Goal: Find specific page/section: Find specific page/section

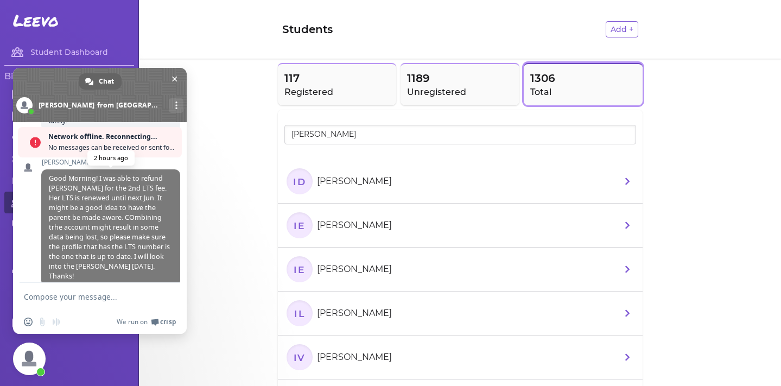
scroll to position [535, 0]
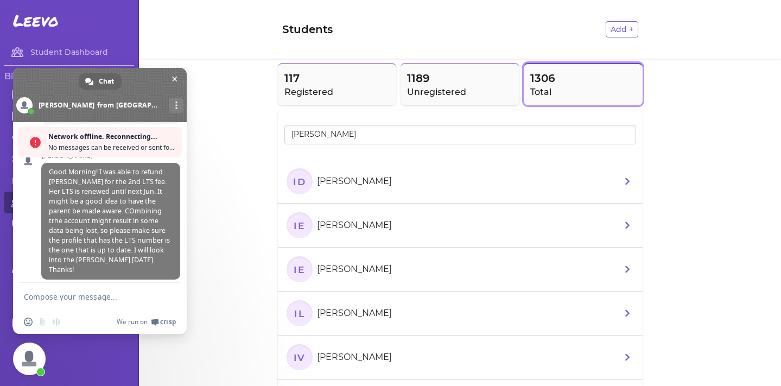
click at [69, 291] on form at bounding box center [88, 297] width 128 height 29
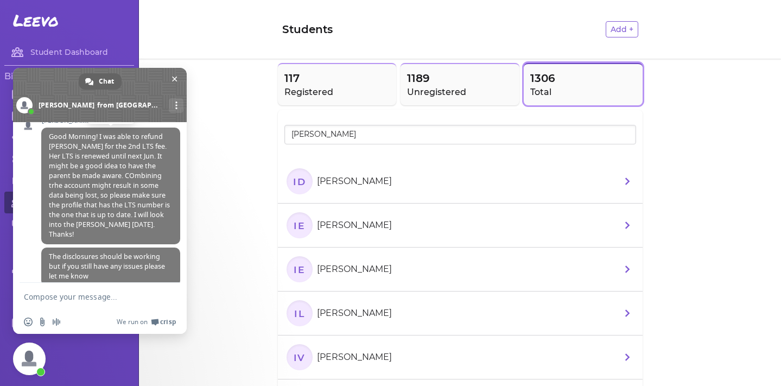
scroll to position [500, 0]
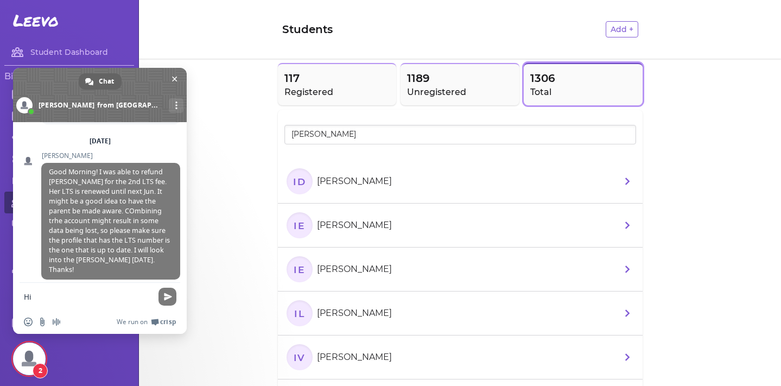
type textarea "H"
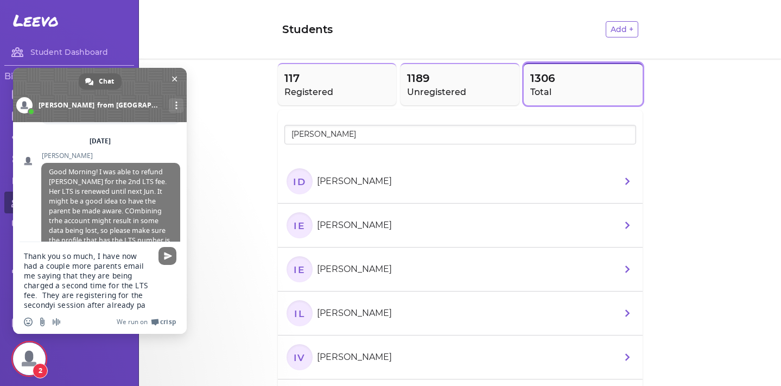
click at [129, 295] on textarea "Thank you so much, I have now had a couple more parents email me saying that th…" at bounding box center [88, 280] width 128 height 59
click at [115, 307] on textarea "Thank you so much, I have now had a couple more parents email me saying that th…" at bounding box center [88, 280] width 128 height 59
click at [138, 296] on textarea "Thank you so much, I have now had a couple more parents email me saying that th…" at bounding box center [88, 280] width 128 height 59
click at [110, 304] on textarea "Thank you so much, I have now had a couple more parents email me saying that th…" at bounding box center [88, 280] width 128 height 59
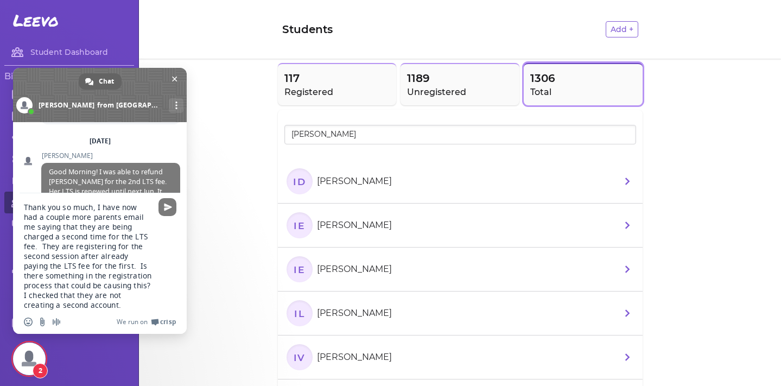
type textarea "Thank you so much, I have now had a couple more parents email me saying that th…"
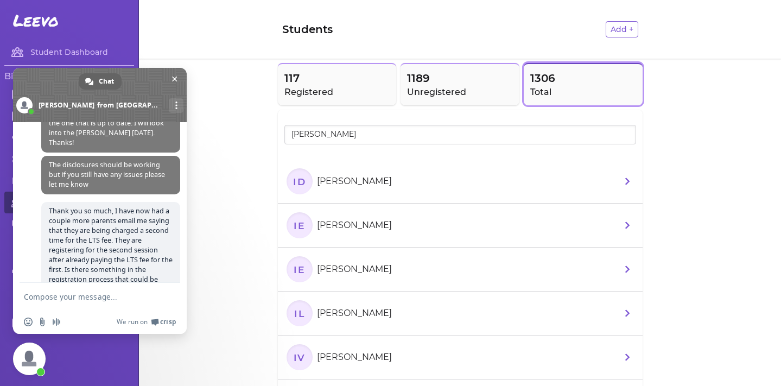
scroll to position [614, 0]
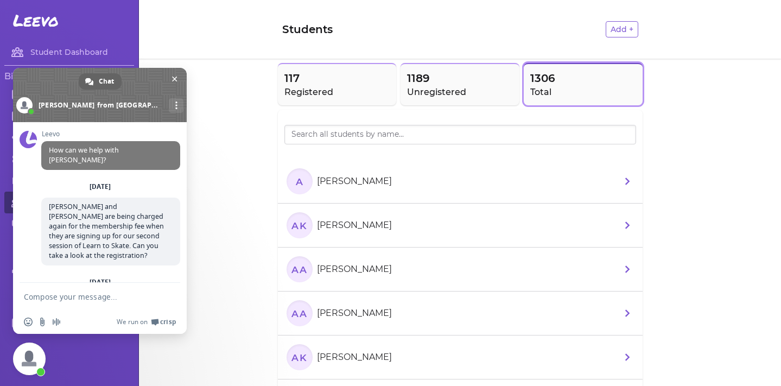
scroll to position [614, 0]
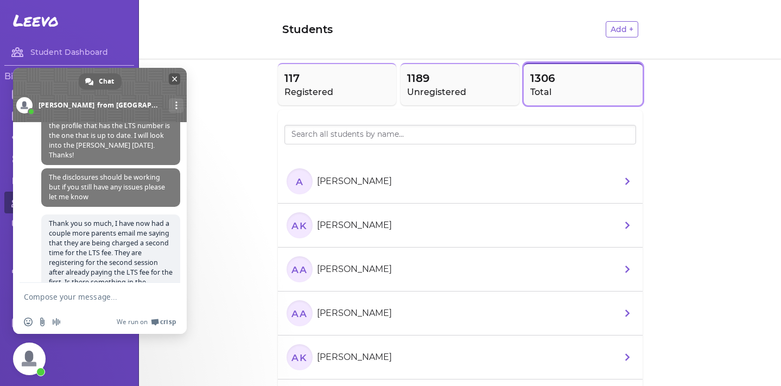
click at [170, 76] on span "Close chat" at bounding box center [174, 78] width 11 height 11
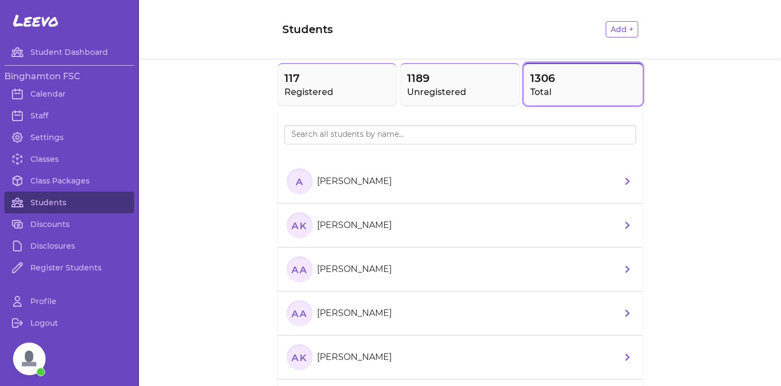
click at [369, 148] on div at bounding box center [460, 148] width 352 height 9
click at [363, 135] on input "search" at bounding box center [460, 135] width 352 height 20
type input "Isabella"
drag, startPoint x: 363, startPoint y: 135, endPoint x: 38, endPoint y: 165, distance: 326.9
click at [38, 165] on link "Classes" at bounding box center [69, 159] width 130 height 22
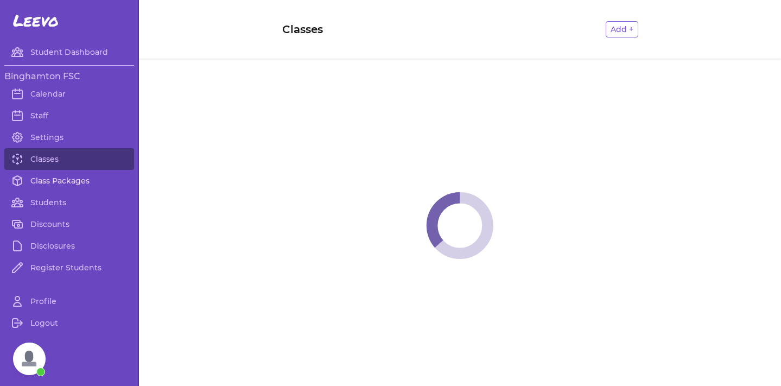
click at [49, 178] on link "Class Packages" at bounding box center [69, 181] width 130 height 22
